Goal: Communication & Community: Answer question/provide support

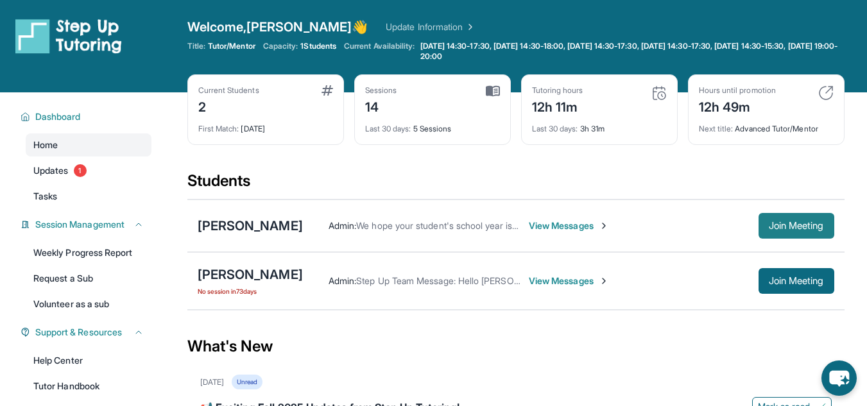
click at [818, 230] on span "Join Meeting" at bounding box center [796, 226] width 55 height 8
click at [576, 225] on span "View Messages" at bounding box center [569, 226] width 80 height 13
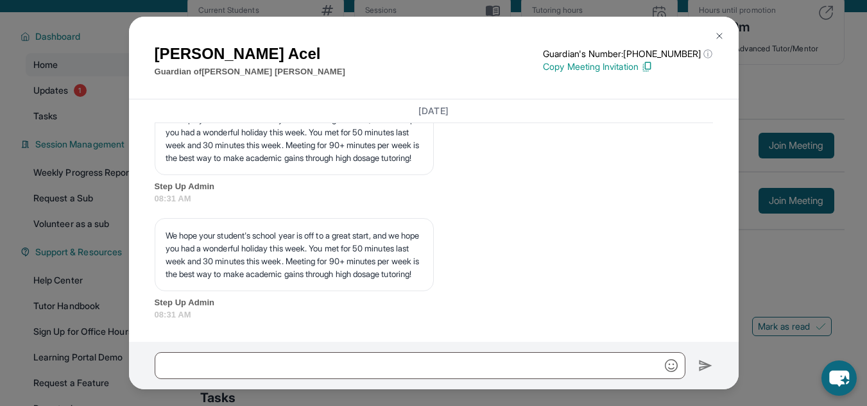
scroll to position [160, 0]
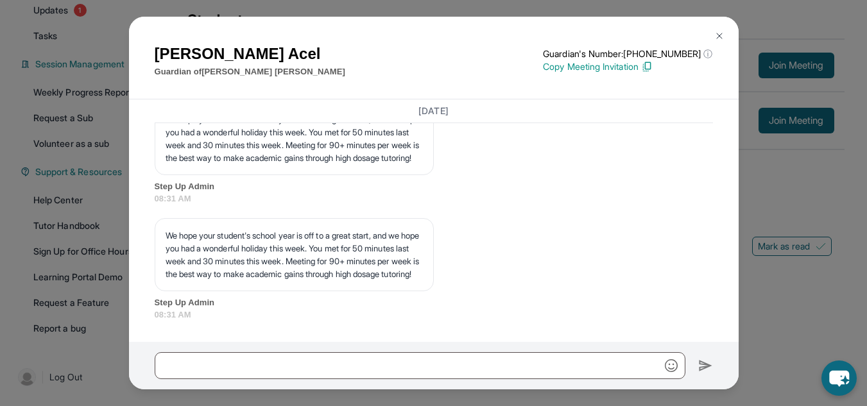
click at [716, 30] on button at bounding box center [720, 36] width 26 height 26
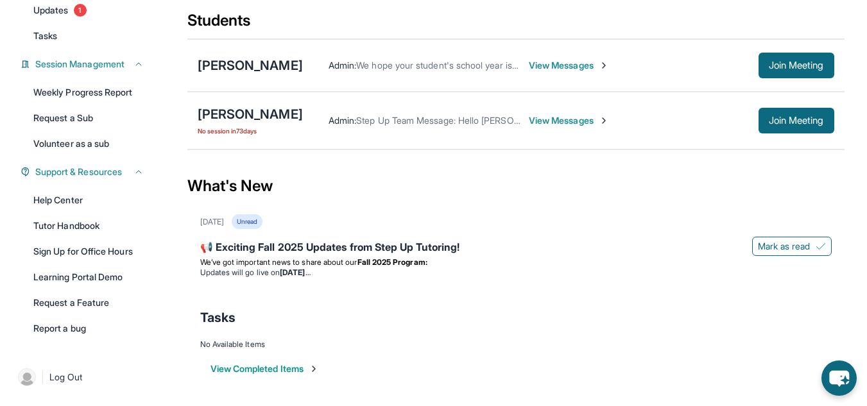
click at [605, 65] on span "View Messages" at bounding box center [569, 65] width 80 height 13
click at [605, 65] on div "Admin : We hope your student's school year is off to a great start, and we hope…" at bounding box center [531, 65] width 456 height 13
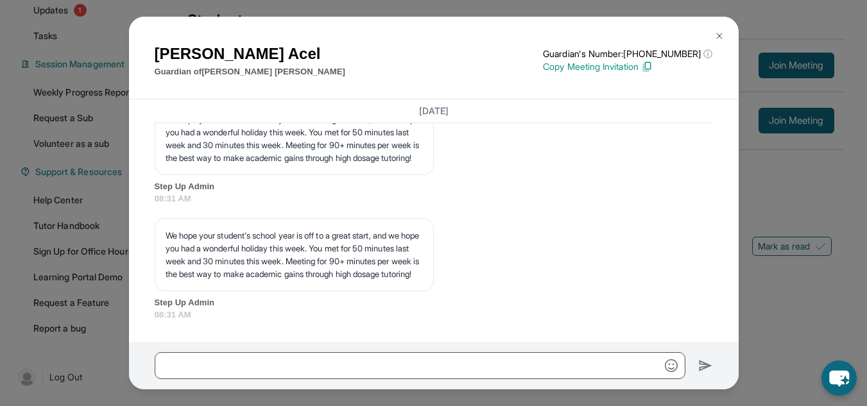
scroll to position [14481, 0]
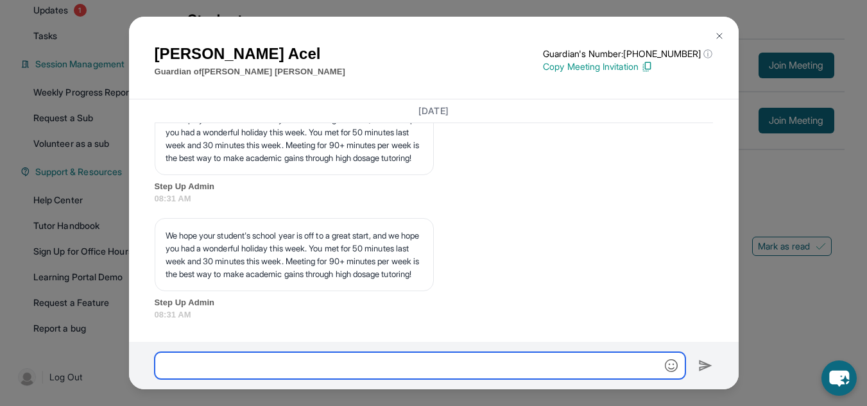
click at [289, 372] on input "text" at bounding box center [420, 365] width 531 height 27
type input "**********"
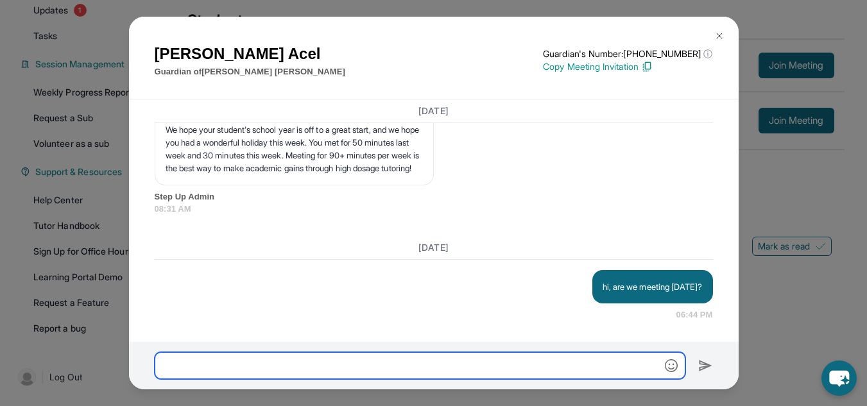
scroll to position [14586, 0]
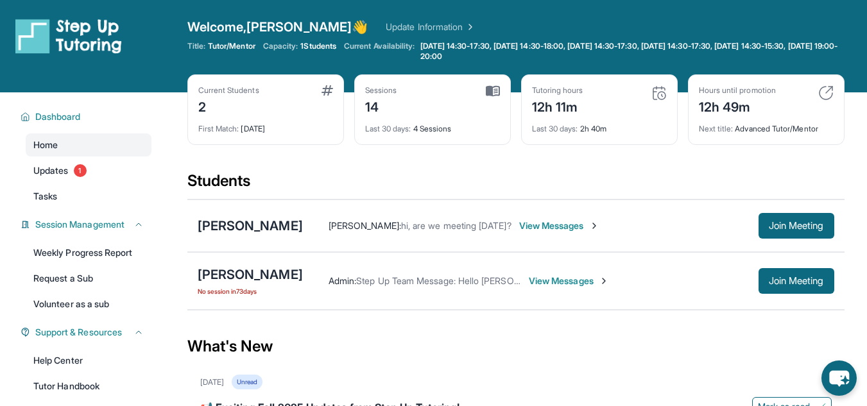
click at [551, 223] on span "View Messages" at bounding box center [559, 226] width 80 height 13
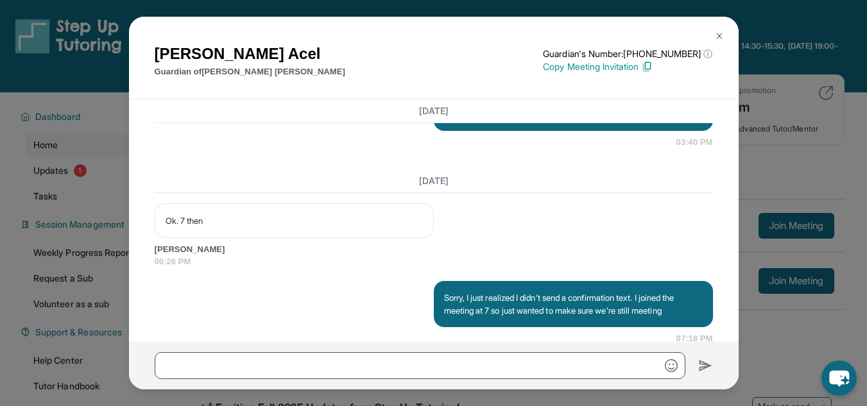
scroll to position [14586, 0]
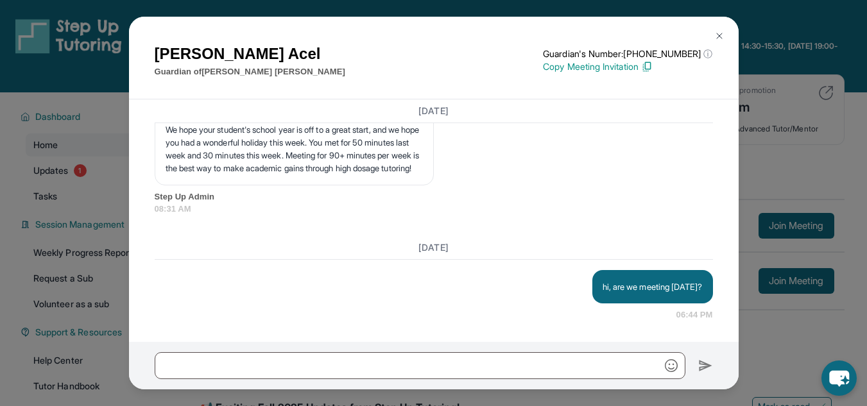
click at [719, 33] on img at bounding box center [719, 36] width 10 height 10
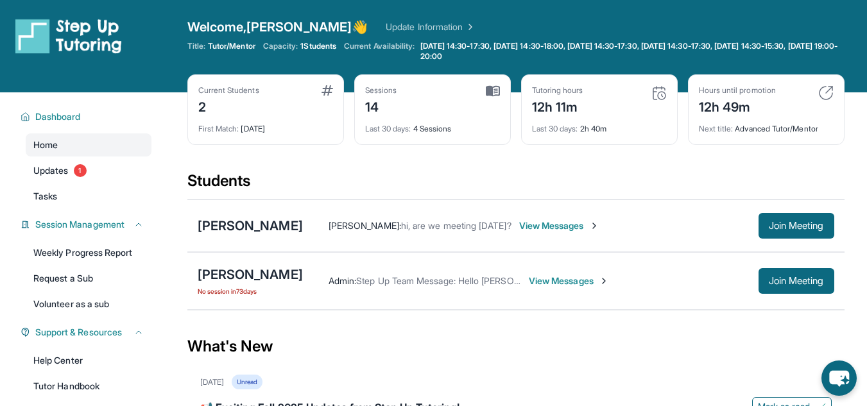
click at [581, 286] on span "View Messages" at bounding box center [569, 281] width 80 height 13
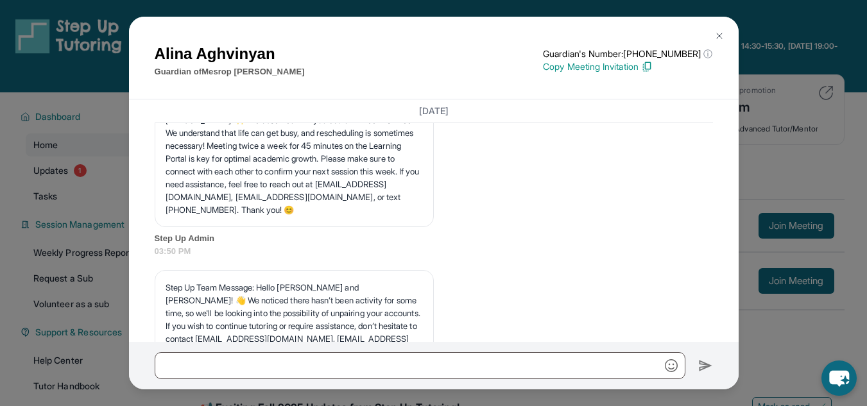
scroll to position [7546, 0]
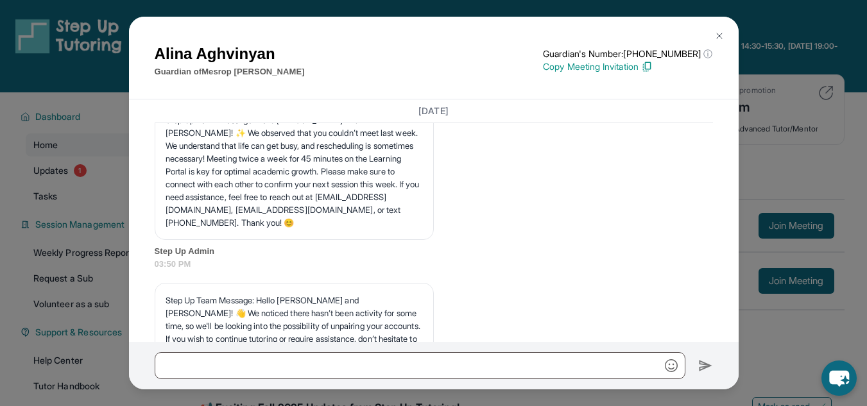
click at [720, 36] on img at bounding box center [719, 36] width 10 height 10
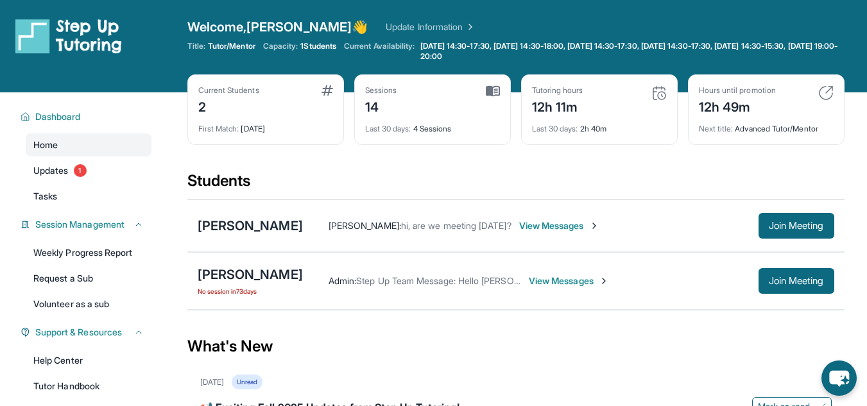
click at [588, 225] on span "View Messages" at bounding box center [559, 226] width 80 height 13
click at [588, 225] on div "[PERSON_NAME] : hi, are we meeting [DATE]? View Messages" at bounding box center [531, 226] width 456 height 13
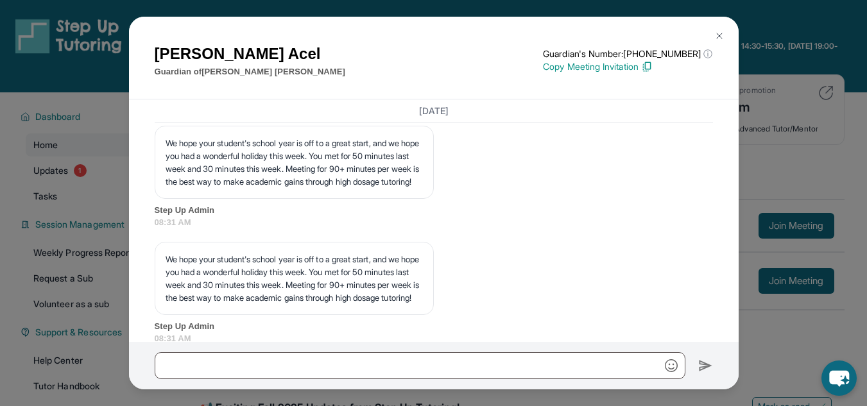
scroll to position [14586, 0]
